Goal: Use online tool/utility

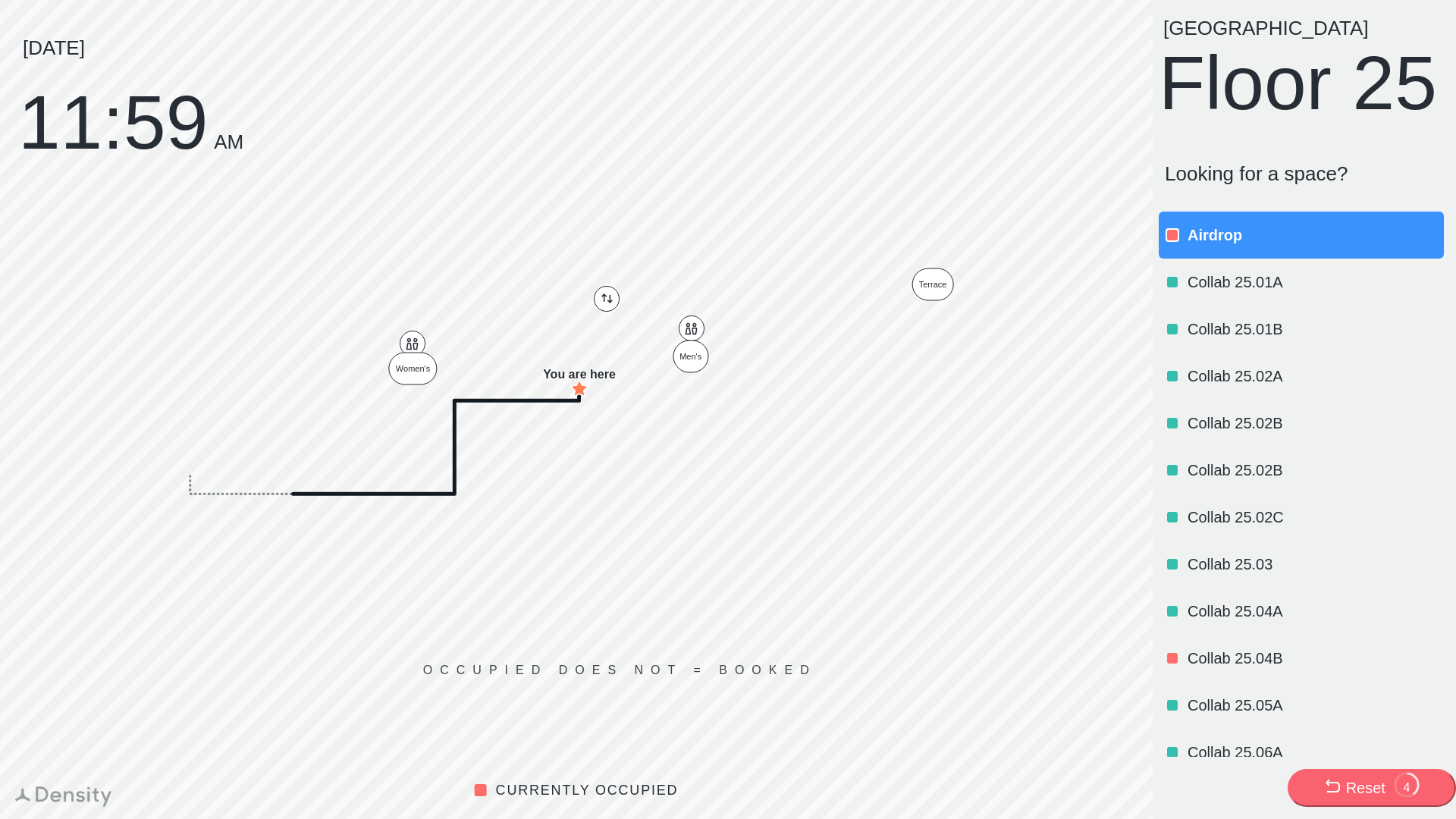
click at [1179, 290] on div at bounding box center [1173, 282] width 16 height 16
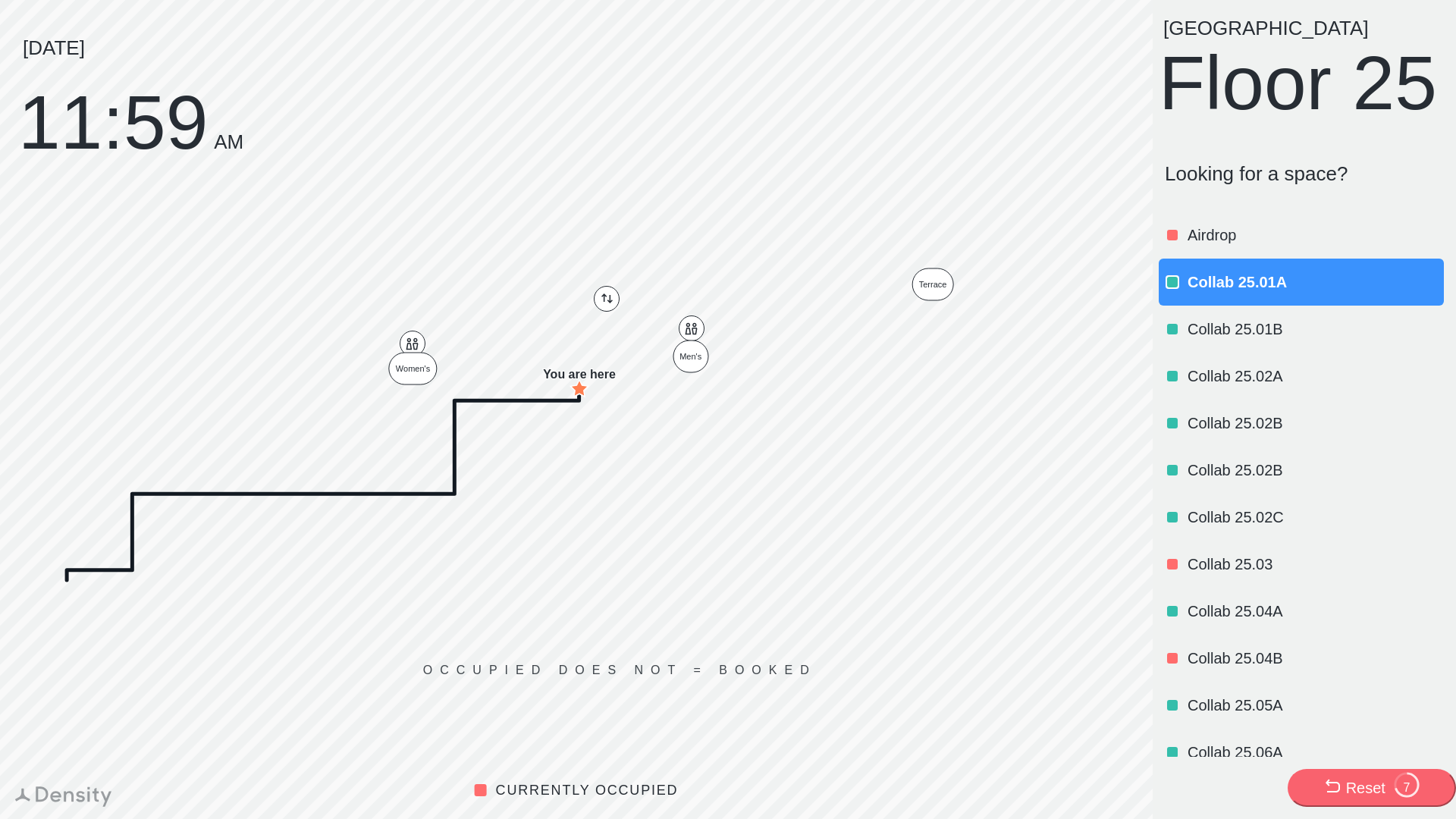
click at [1202, 355] on div "Collab 25.01B" at bounding box center [1315, 329] width 253 height 51
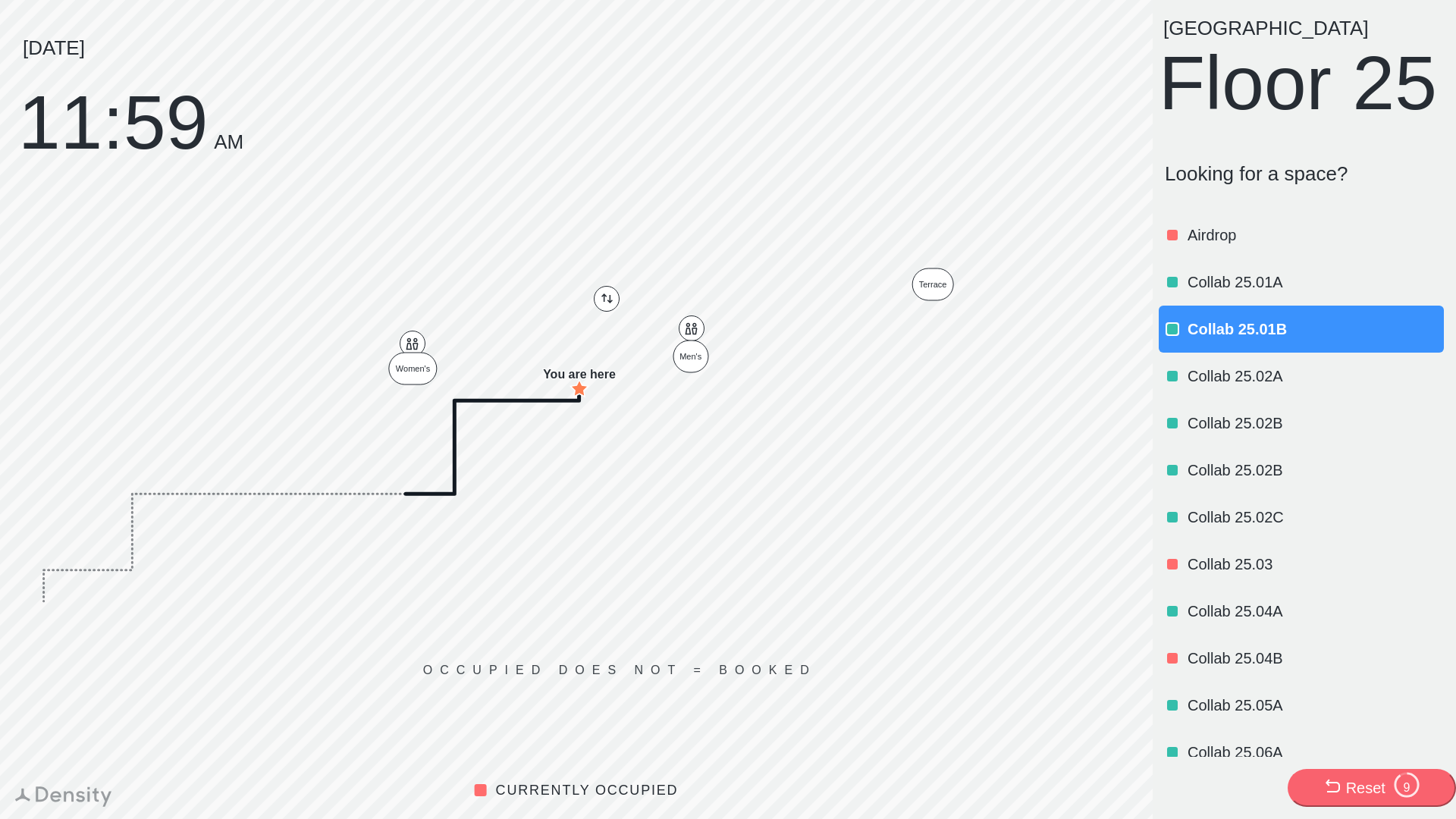
click at [1217, 340] on p "Collab 25.01B" at bounding box center [1315, 328] width 253 height 21
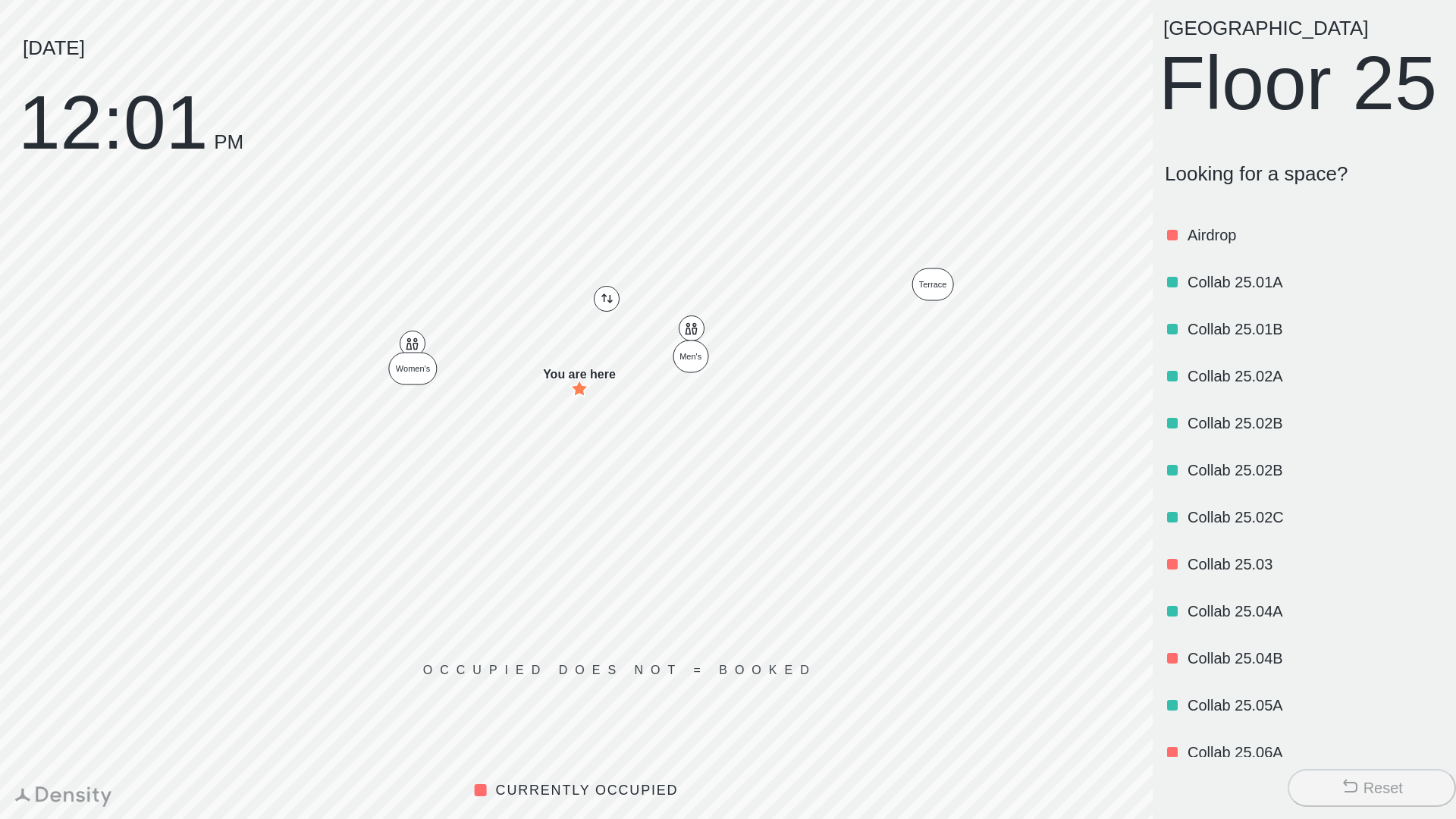
click at [1335, 781] on button "Reset" at bounding box center [1373, 788] width 169 height 38
click at [1353, 791] on icon at bounding box center [1351, 787] width 18 height 18
click at [1365, 781] on div "Reset" at bounding box center [1383, 788] width 39 height 21
click at [1341, 775] on button "Reset" at bounding box center [1373, 788] width 169 height 38
click at [1353, 788] on icon at bounding box center [1351, 787] width 18 height 18
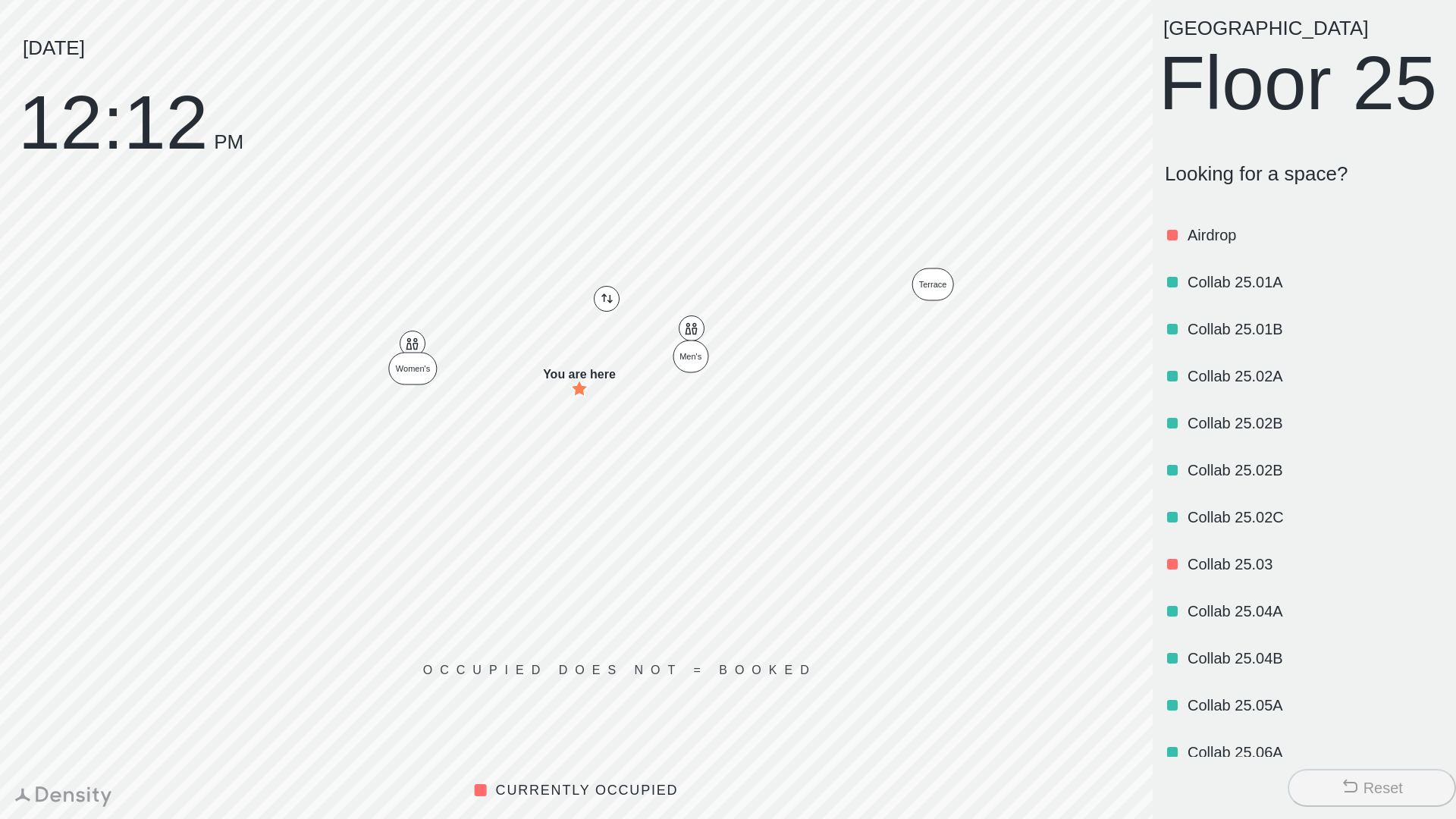
click at [1353, 781] on icon at bounding box center [1351, 787] width 18 height 18
click at [1343, 785] on icon at bounding box center [1351, 787] width 18 height 18
click at [1350, 793] on icon at bounding box center [1351, 787] width 18 height 18
click at [1453, 799] on div "Reset" at bounding box center [1310, 788] width 303 height 38
click at [1423, 780] on button "Reset" at bounding box center [1373, 788] width 169 height 38
